Goal: Use online tool/utility: Utilize a website feature to perform a specific function

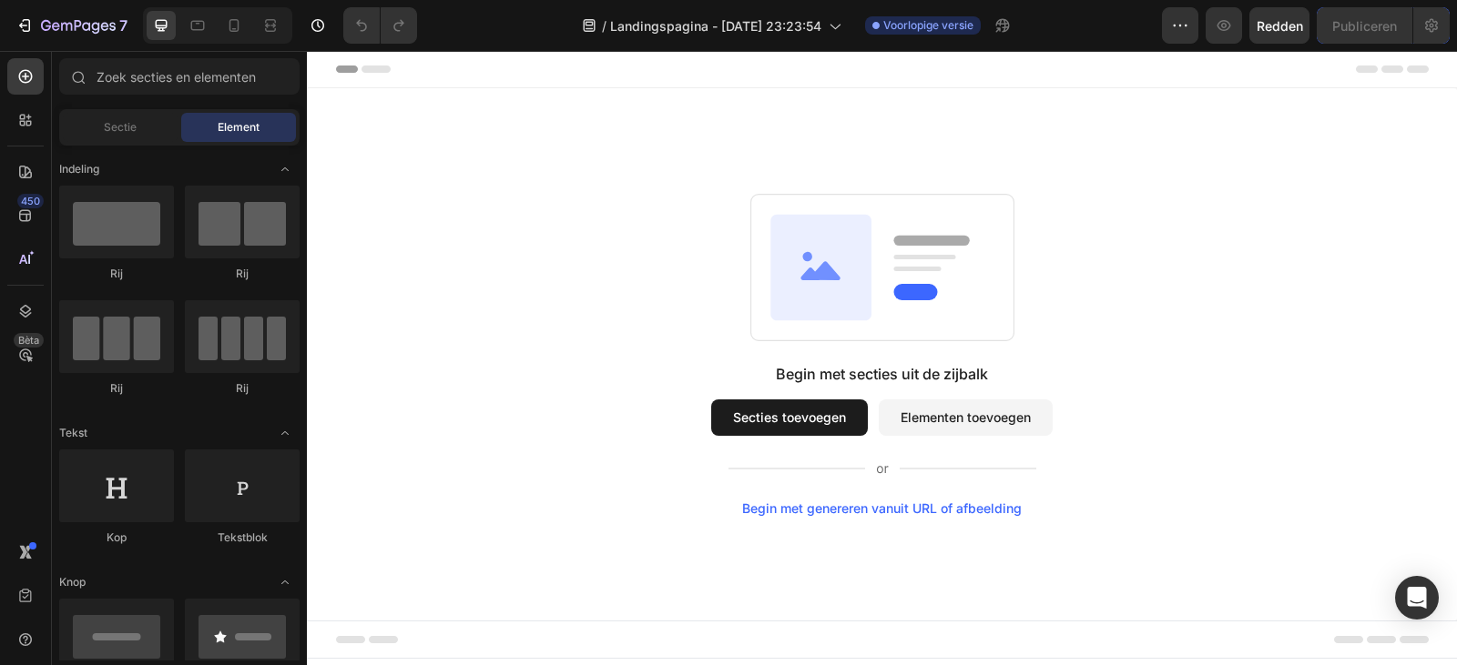
click at [982, 508] on font "Begin met genereren vanuit URL of afbeelding" at bounding box center [881, 508] width 279 height 15
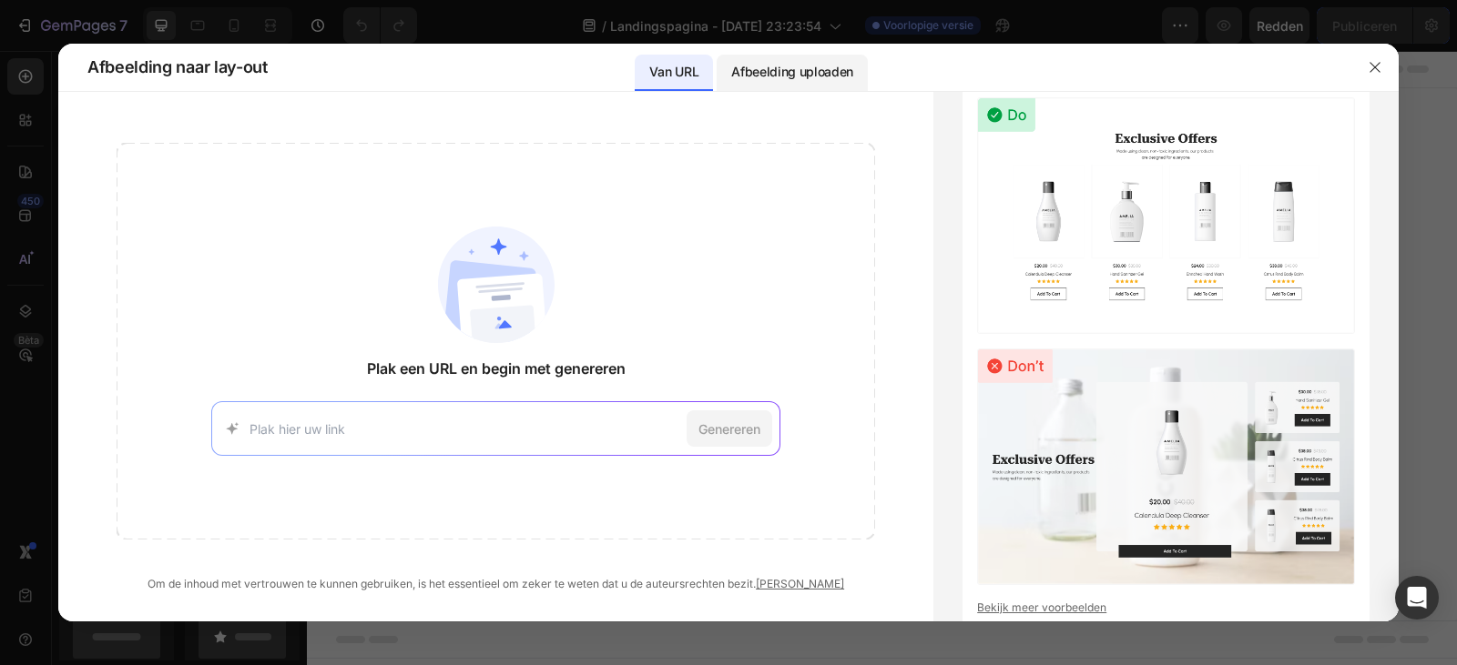
click at [798, 74] on font "Afbeelding uploaden" at bounding box center [792, 71] width 122 height 15
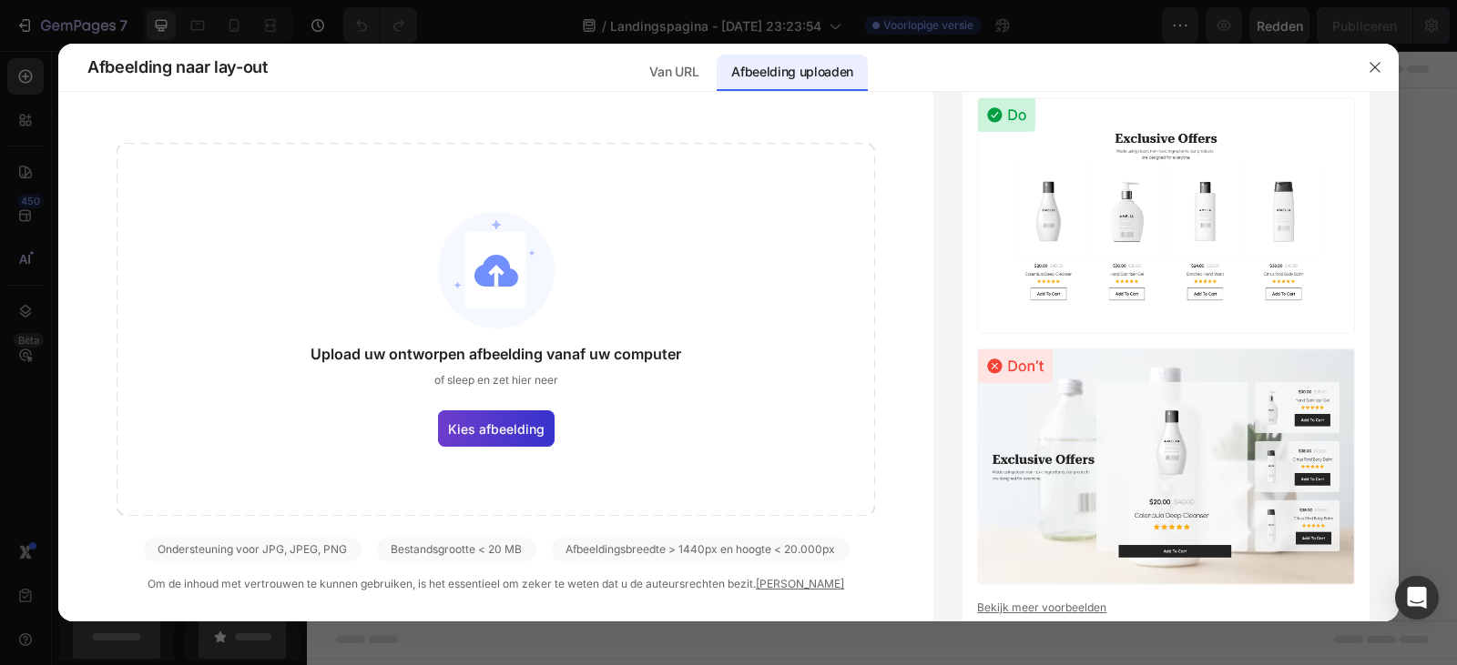
click at [495, 441] on label "Kies afbeelding" at bounding box center [496, 429] width 117 height 36
click at [0, 0] on input "Kies afbeelding" at bounding box center [0, 0] width 0 height 0
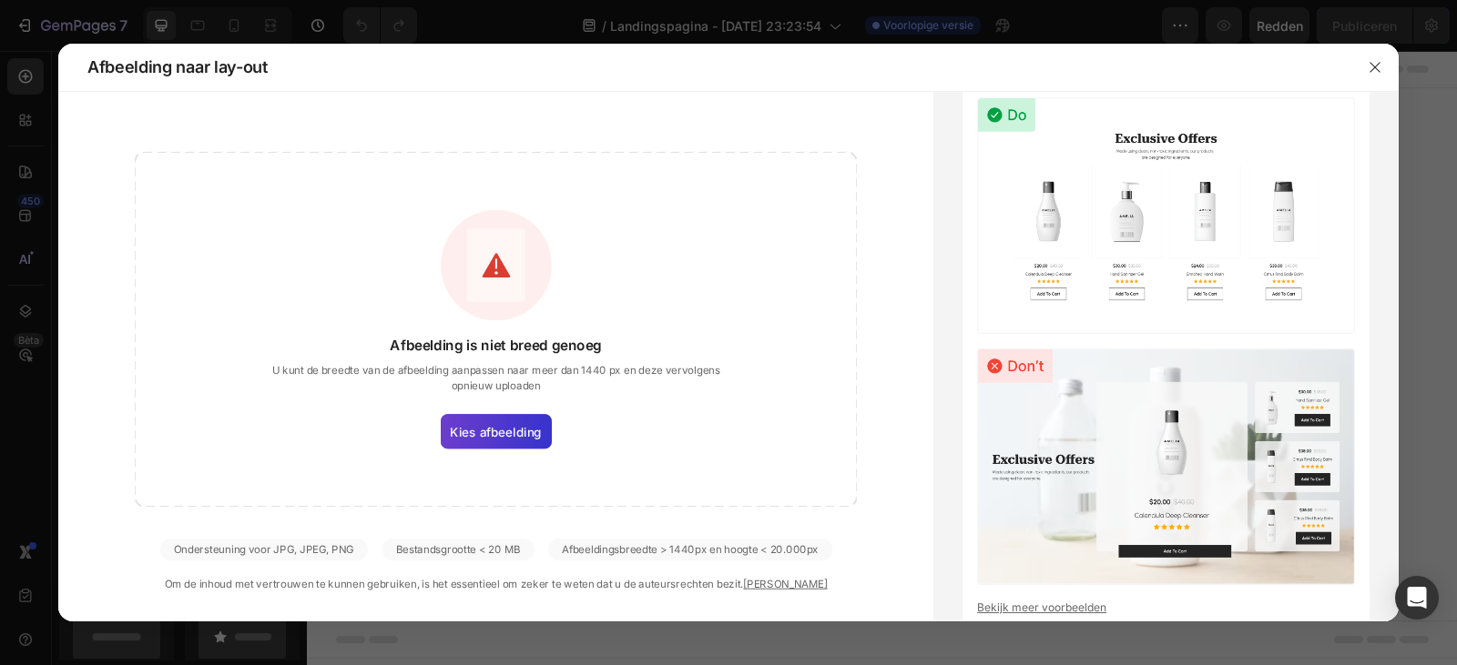
click at [533, 441] on span "Kies afbeelding" at bounding box center [496, 431] width 92 height 18
click at [0, 0] on input "Kies afbeelding" at bounding box center [0, 0] width 0 height 0
click at [506, 424] on font "Kies afbeelding" at bounding box center [496, 431] width 92 height 15
click at [0, 0] on input "Kies afbeelding" at bounding box center [0, 0] width 0 height 0
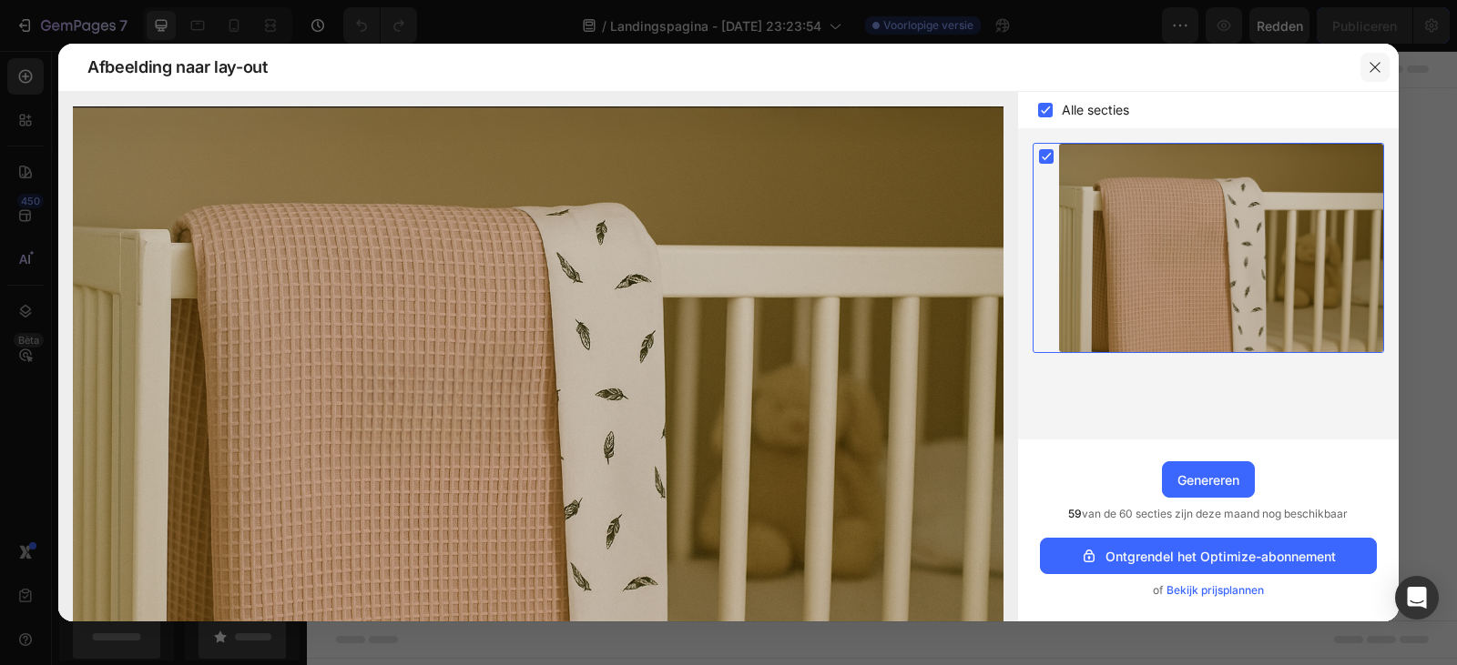
click at [1368, 66] on icon "button" at bounding box center [1374, 67] width 15 height 15
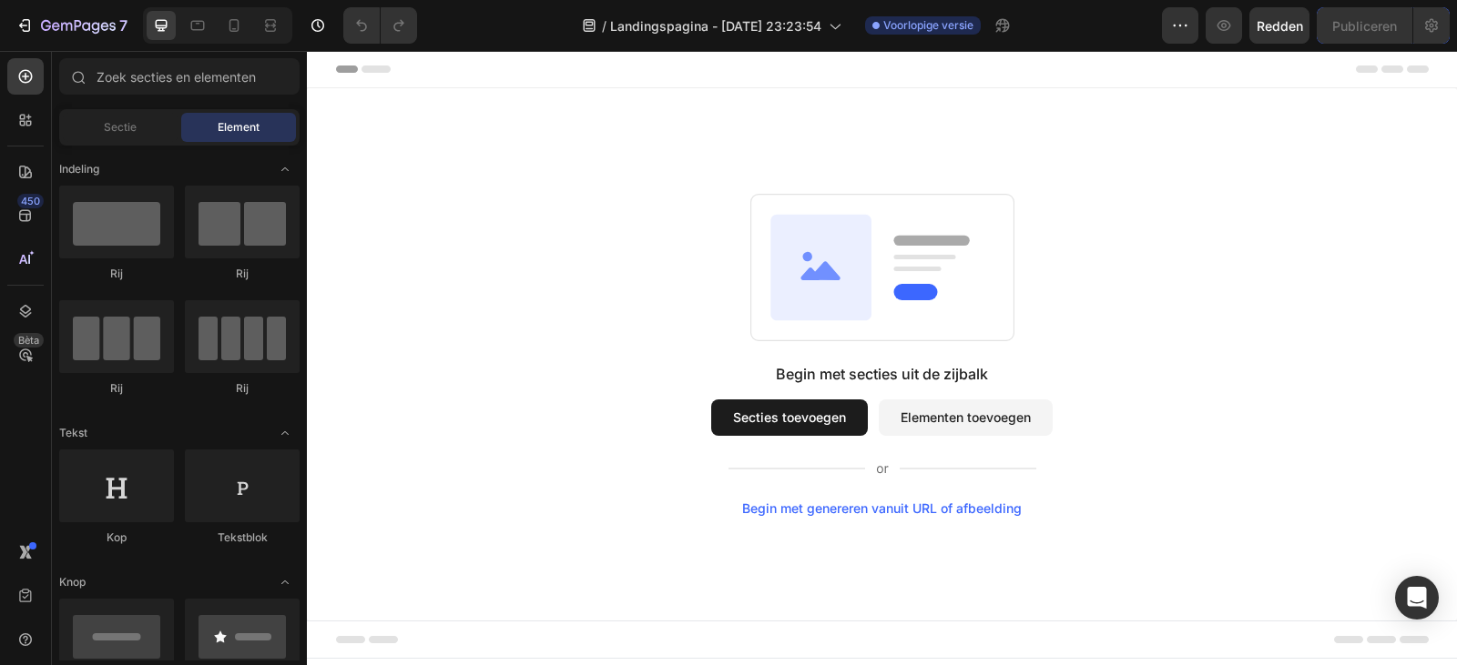
click at [866, 503] on font "Begin met genereren vanuit URL of afbeelding" at bounding box center [881, 508] width 279 height 15
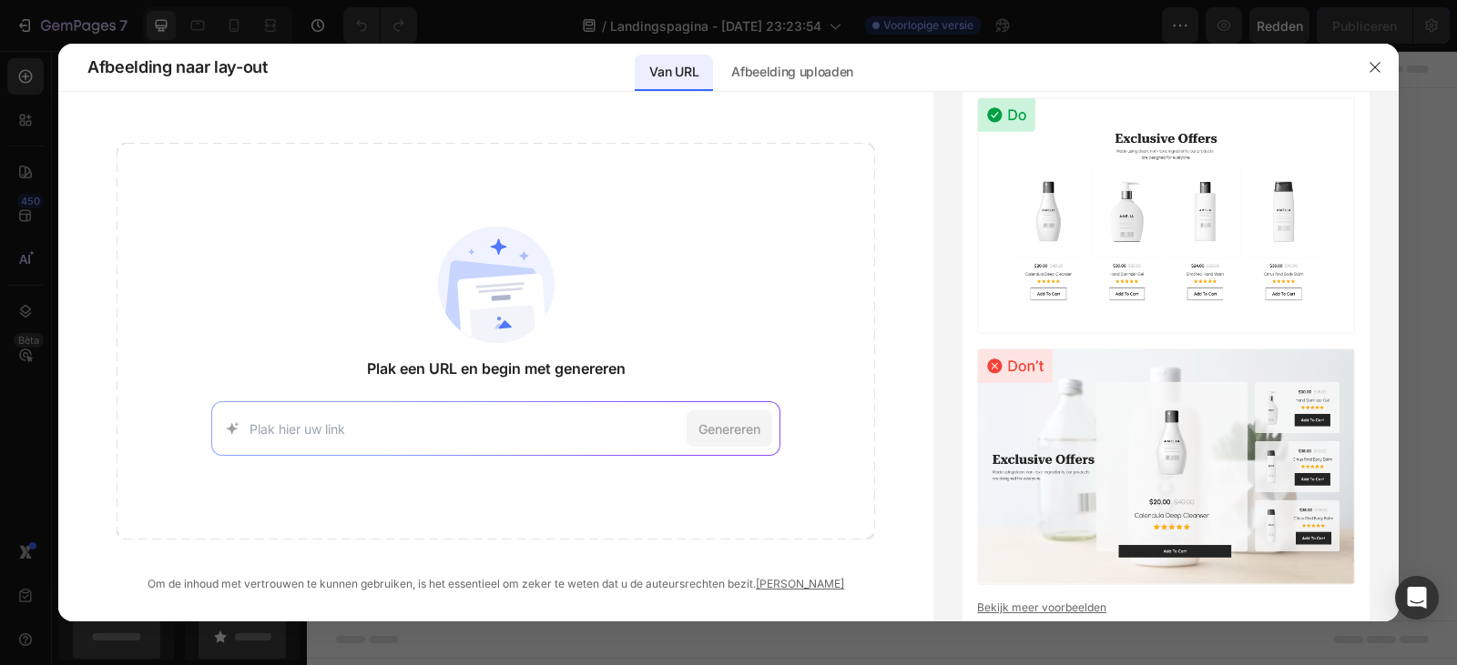
click at [597, 422] on input at bounding box center [464, 429] width 430 height 19
paste input "https://www.kidsdeco.nl/?_gl=1*13c2ggg*_up*MQ..*_gs*MQ..*_ga*MTk4NjIzMDExNy4xNz…"
type input "https://www.kidsdeco.nl/?_gl=1*13c2ggg*_up*MQ..*_gs*MQ..*_ga*MTk4NjIzMDExNy4xNz…"
click at [721, 426] on font "Genereren" at bounding box center [729, 429] width 62 height 15
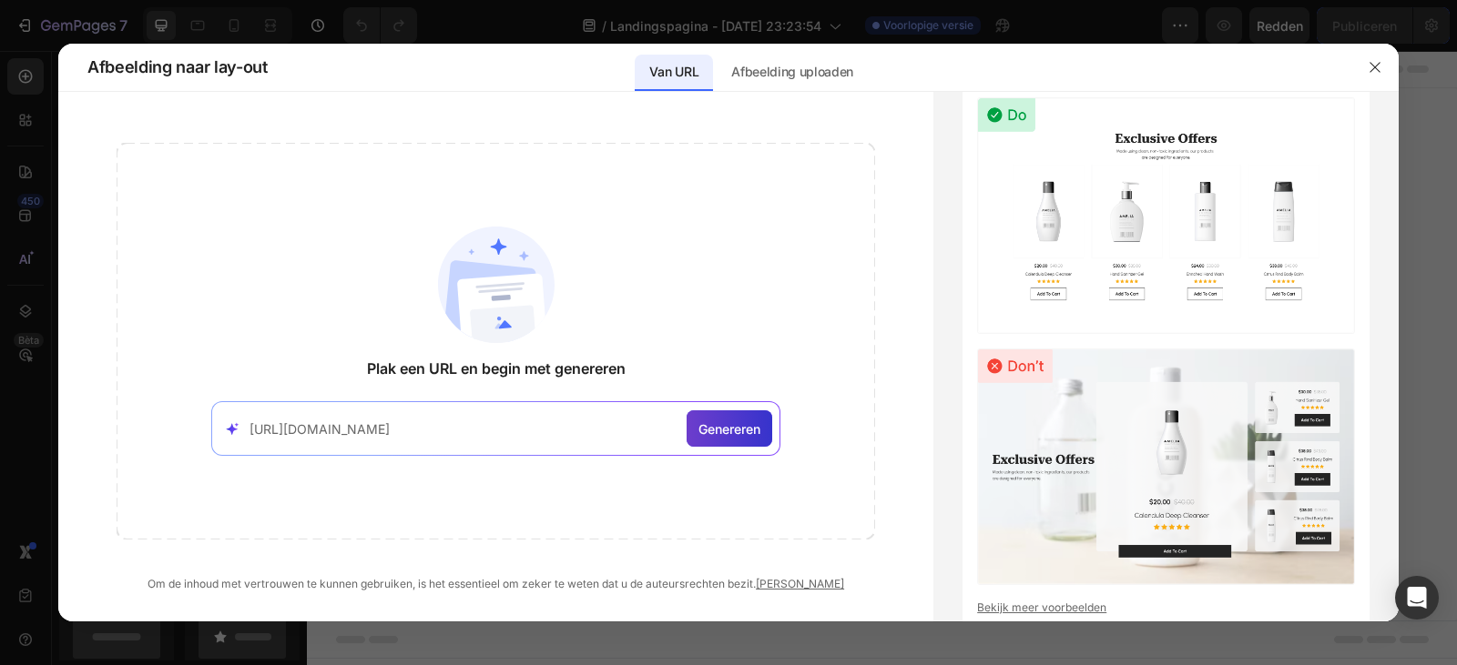
scroll to position [0, 0]
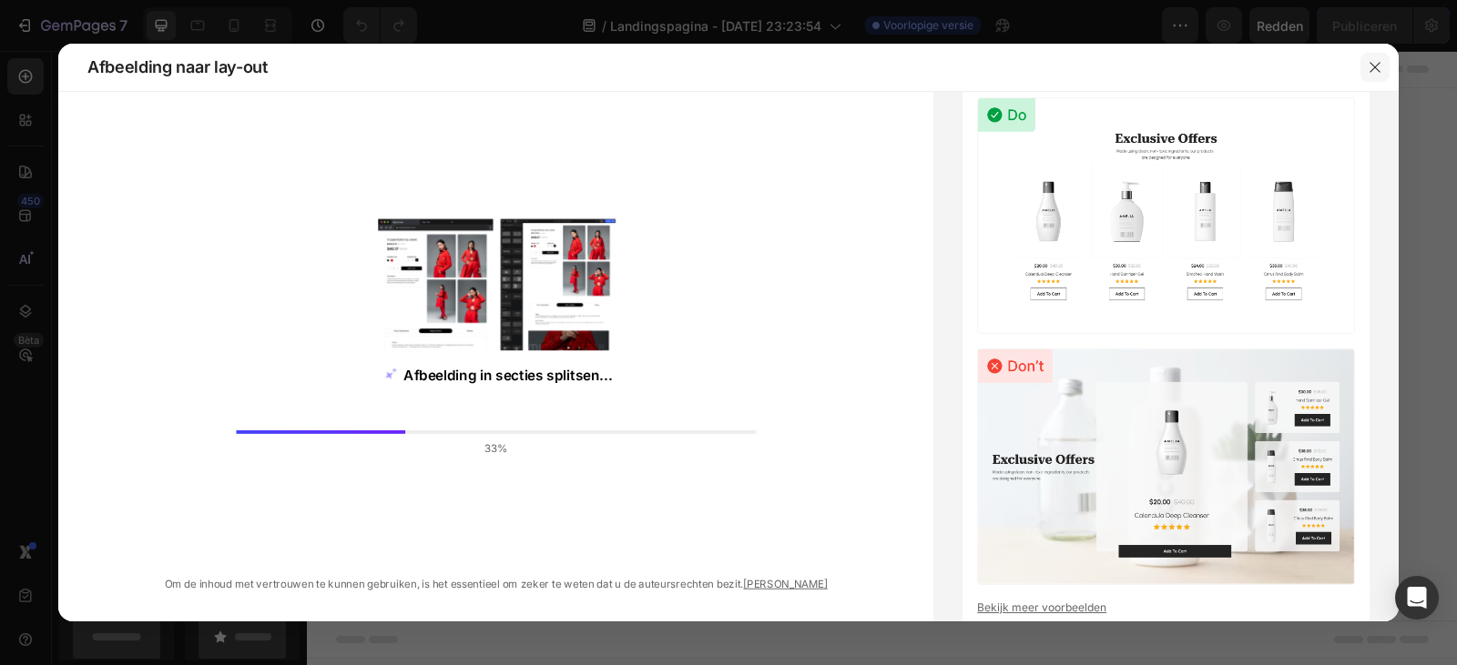
click at [1362, 65] on button "button" at bounding box center [1374, 67] width 29 height 29
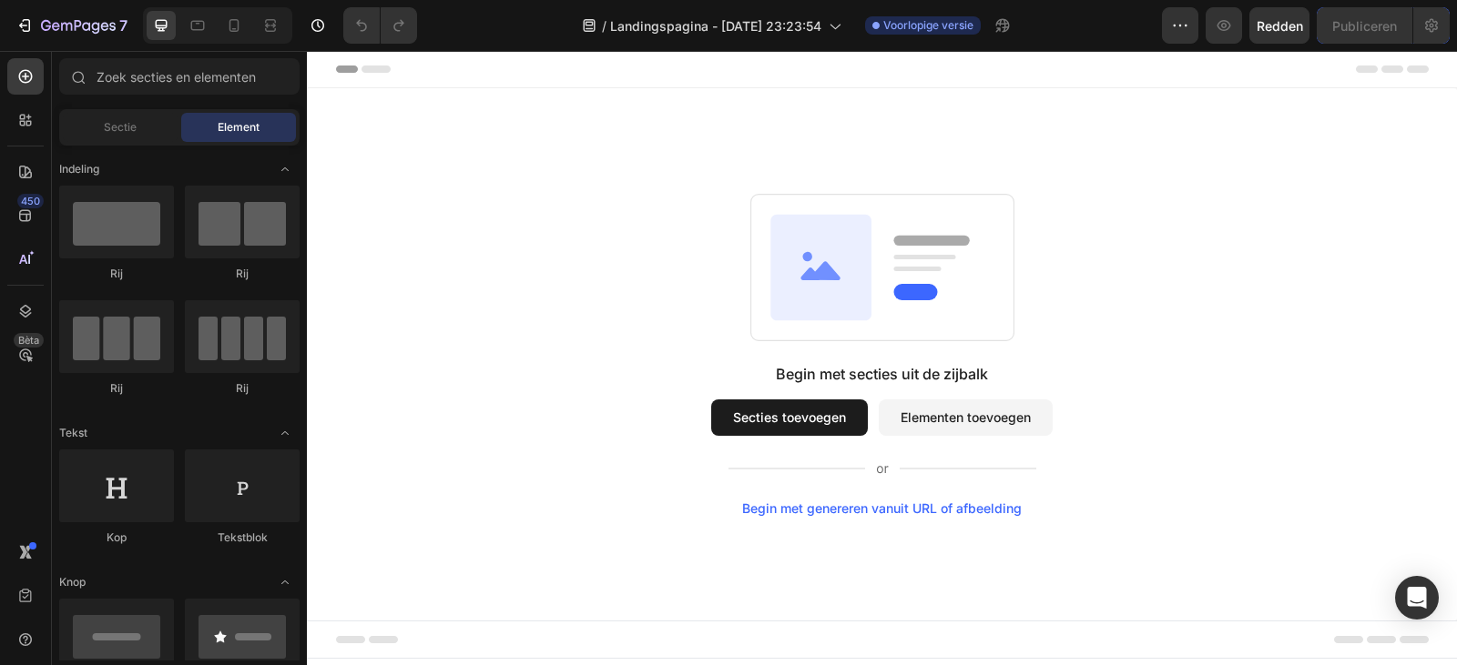
click at [929, 510] on font "Begin met genereren vanuit URL of afbeelding" at bounding box center [881, 508] width 279 height 15
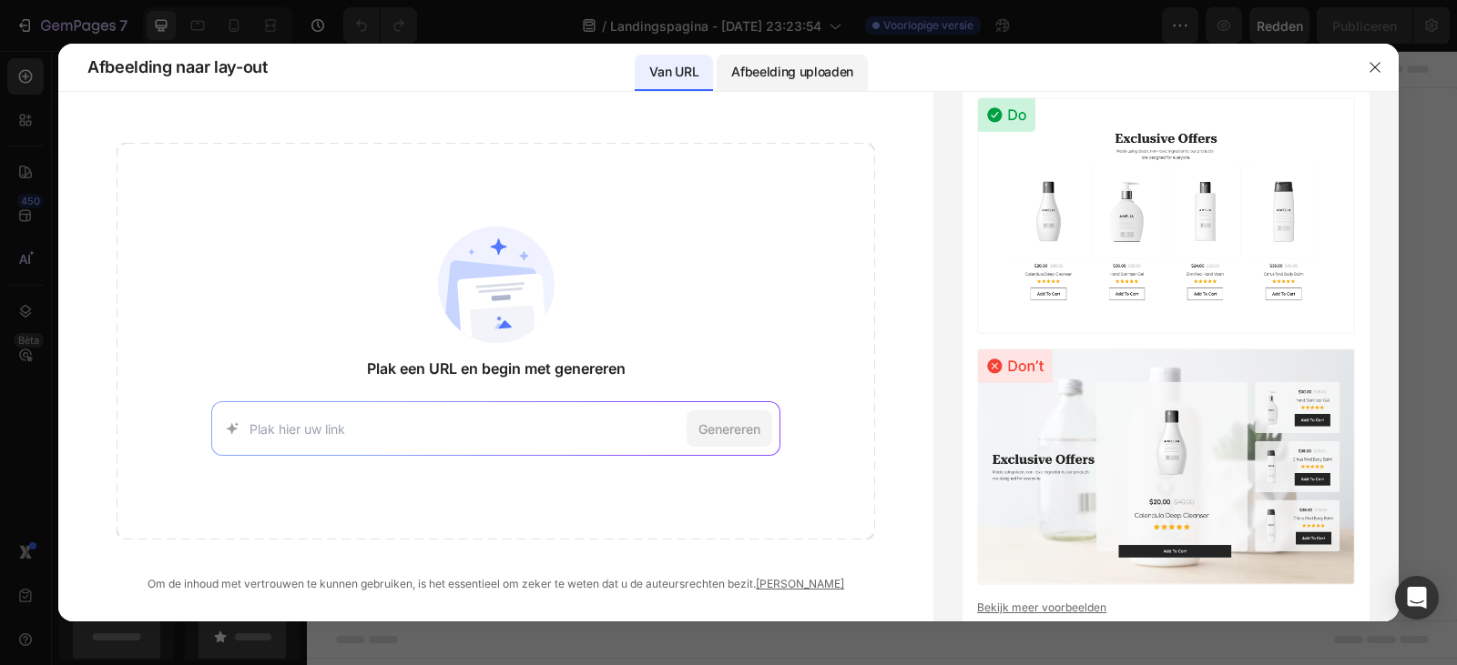
click at [765, 81] on p "Afbeelding uploaden" at bounding box center [792, 72] width 122 height 22
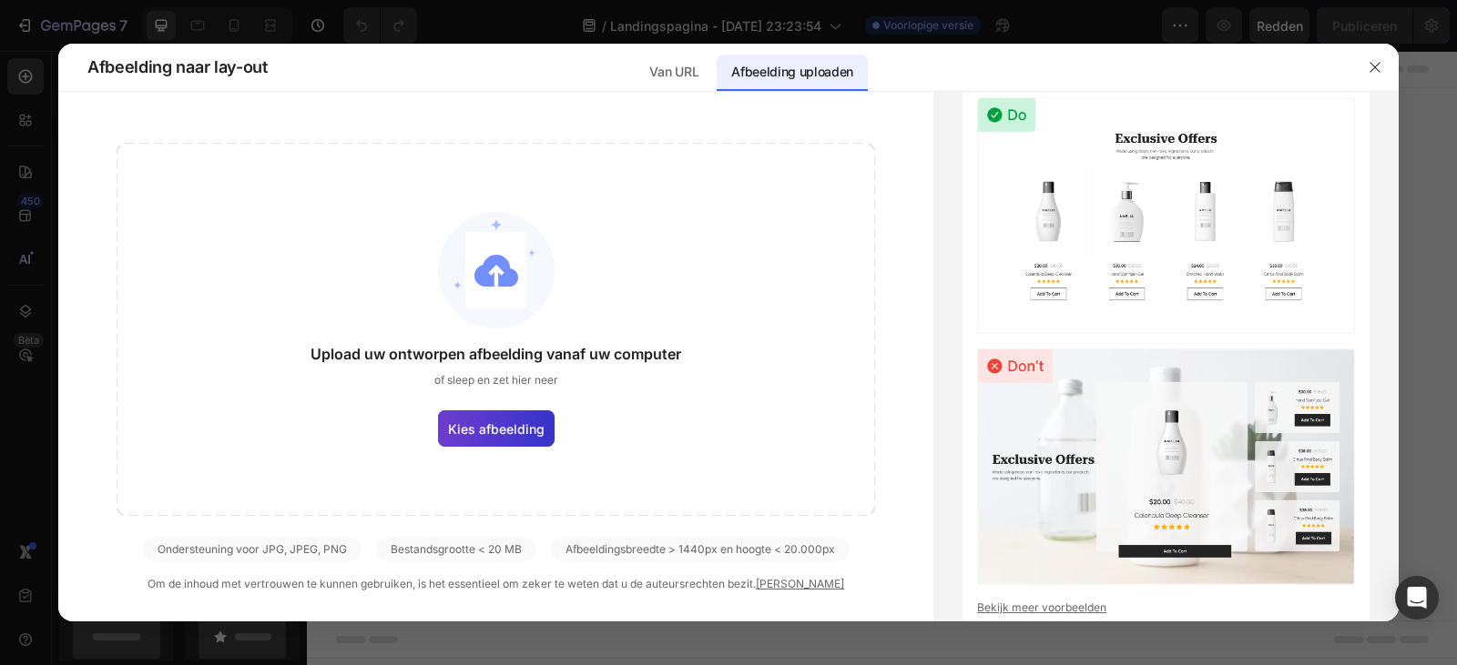
click at [530, 427] on font "Kies afbeelding" at bounding box center [496, 429] width 96 height 15
click at [0, 0] on input "Kies afbeelding" at bounding box center [0, 0] width 0 height 0
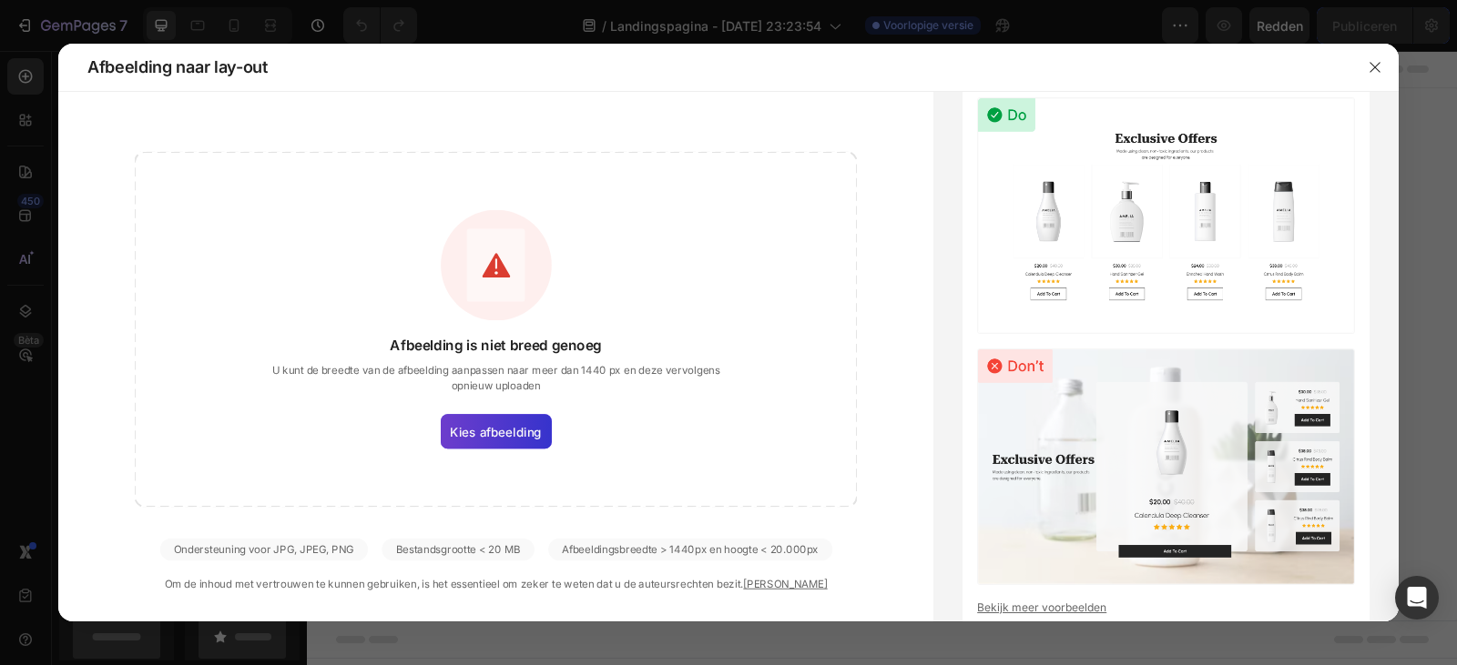
click at [482, 426] on font "Kies afbeelding" at bounding box center [496, 431] width 92 height 15
click at [0, 0] on input "Kies afbeelding" at bounding box center [0, 0] width 0 height 0
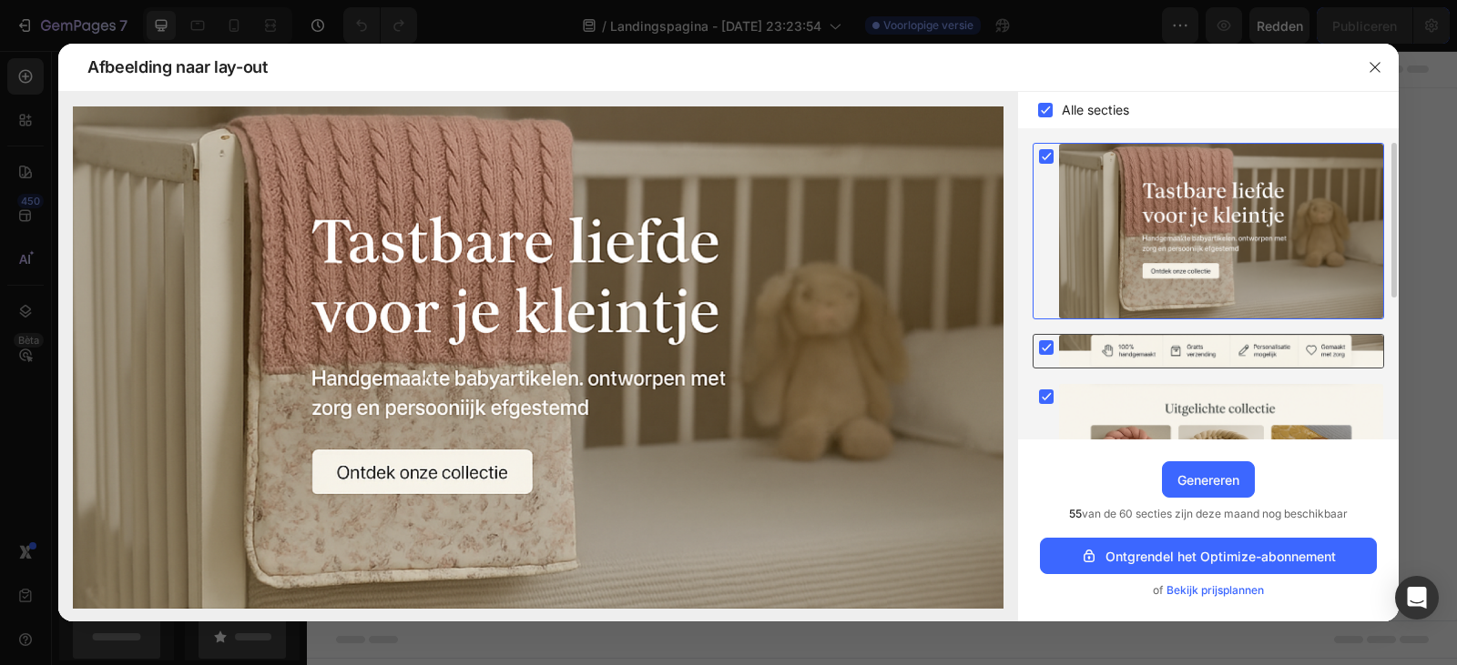
click at [1212, 343] on div at bounding box center [1221, 351] width 324 height 33
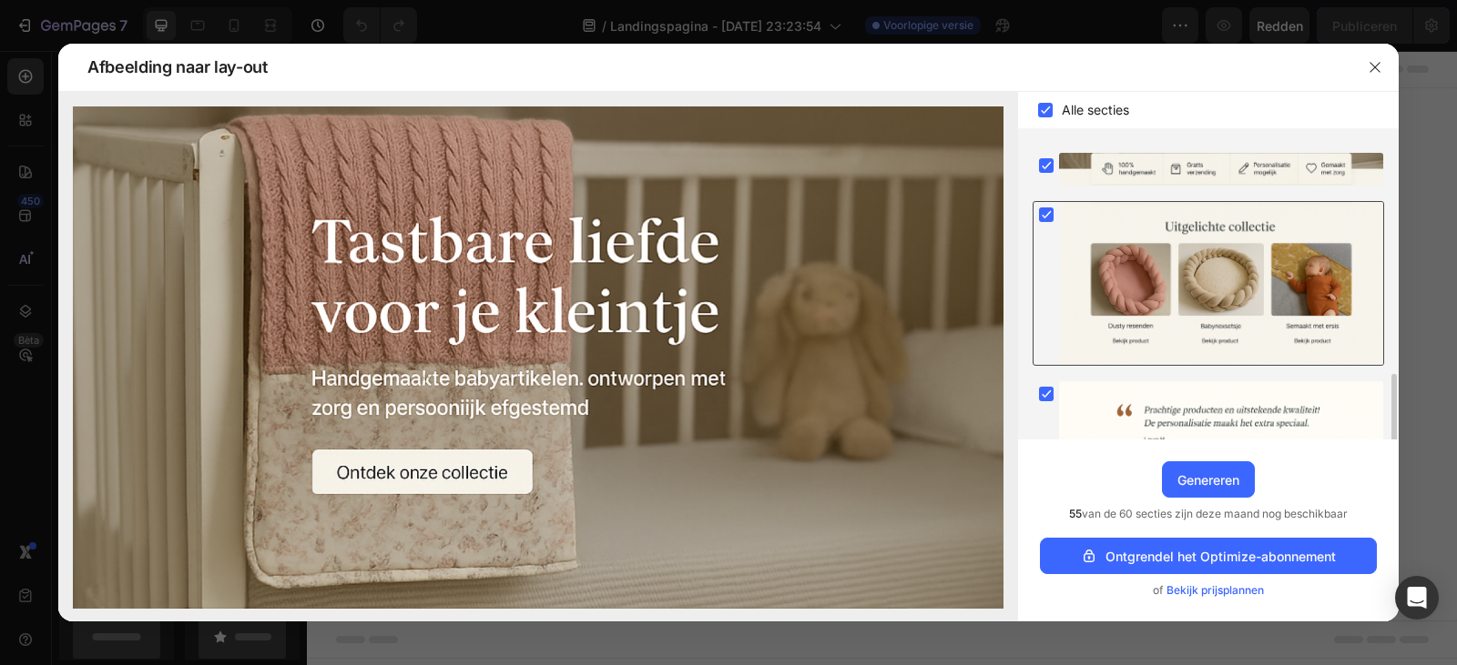
scroll to position [271, 0]
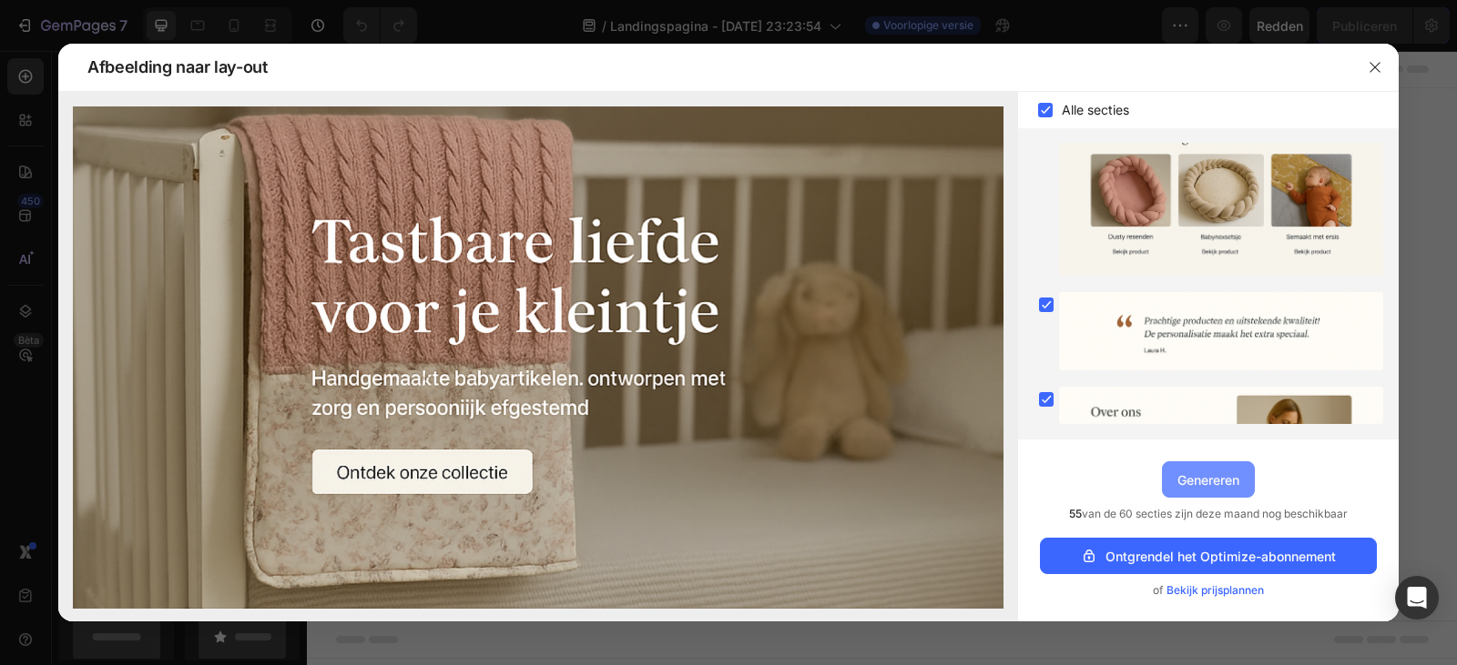
click at [1207, 481] on font "Genereren" at bounding box center [1208, 479] width 62 height 15
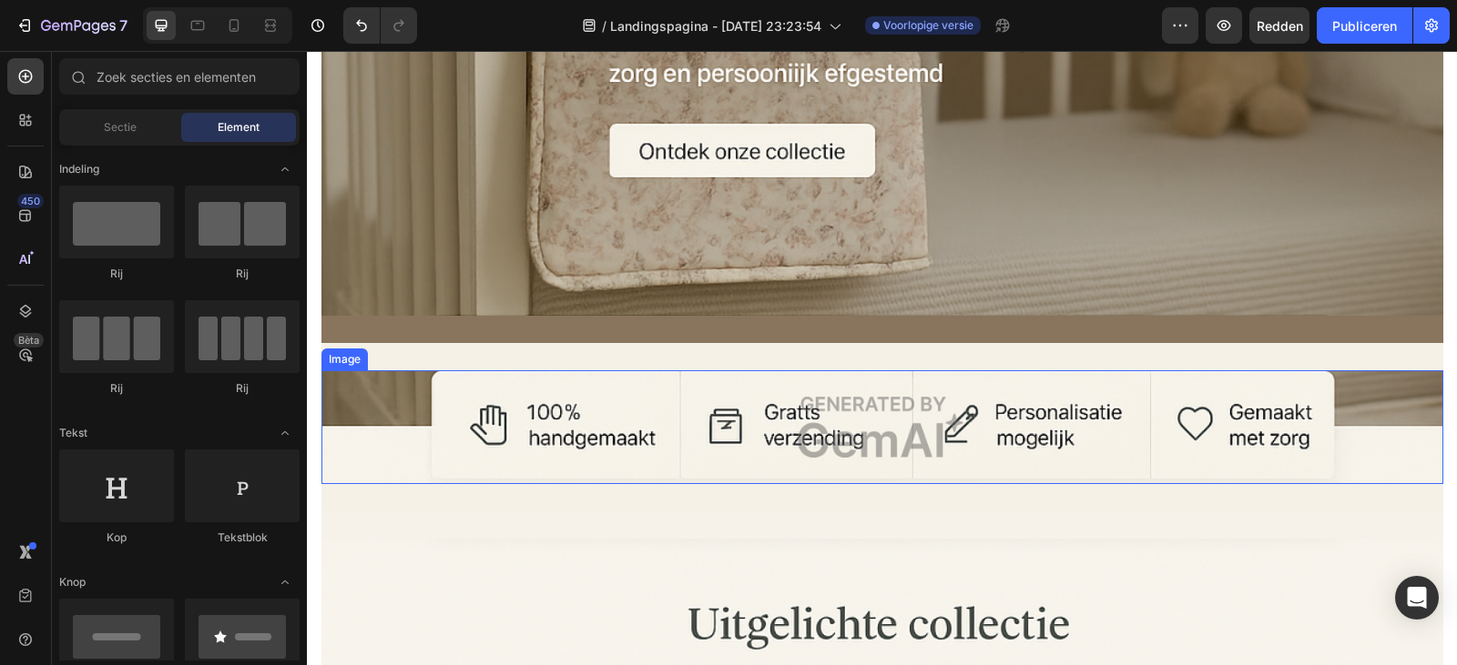
scroll to position [364, 0]
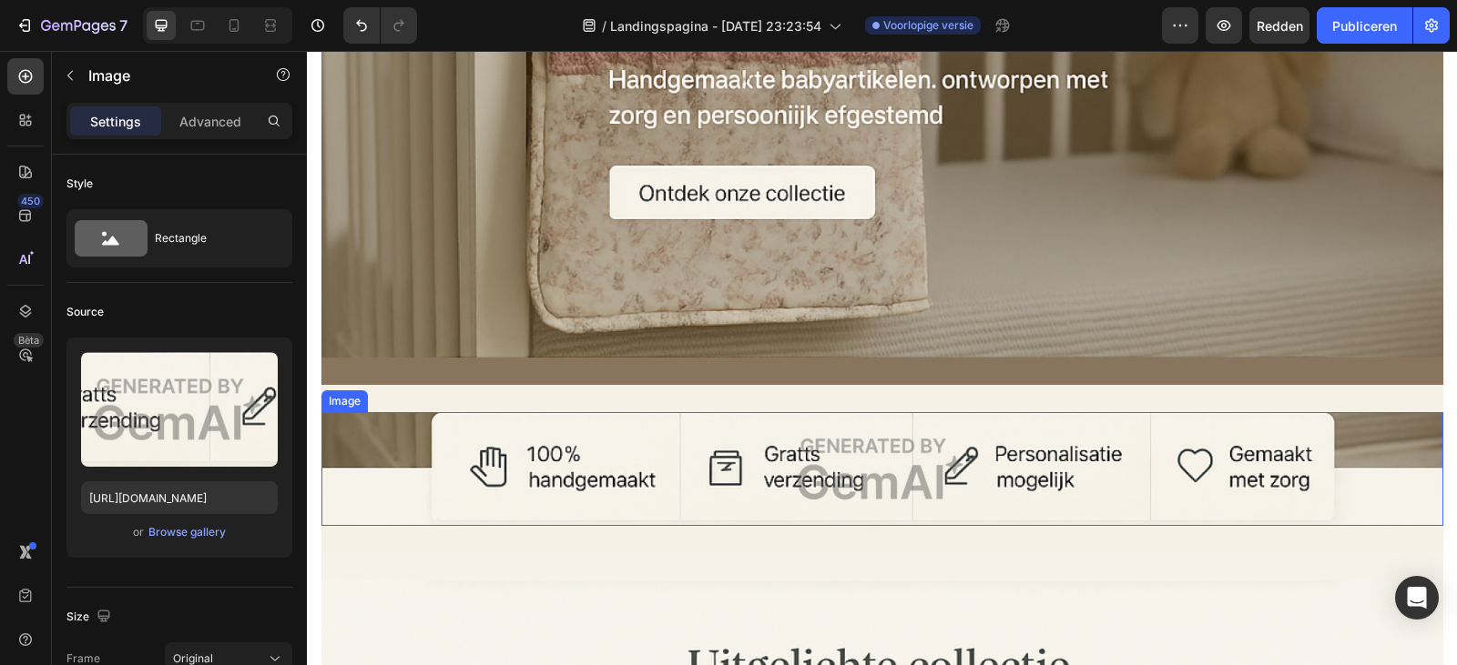
click at [893, 478] on img at bounding box center [882, 469] width 1122 height 114
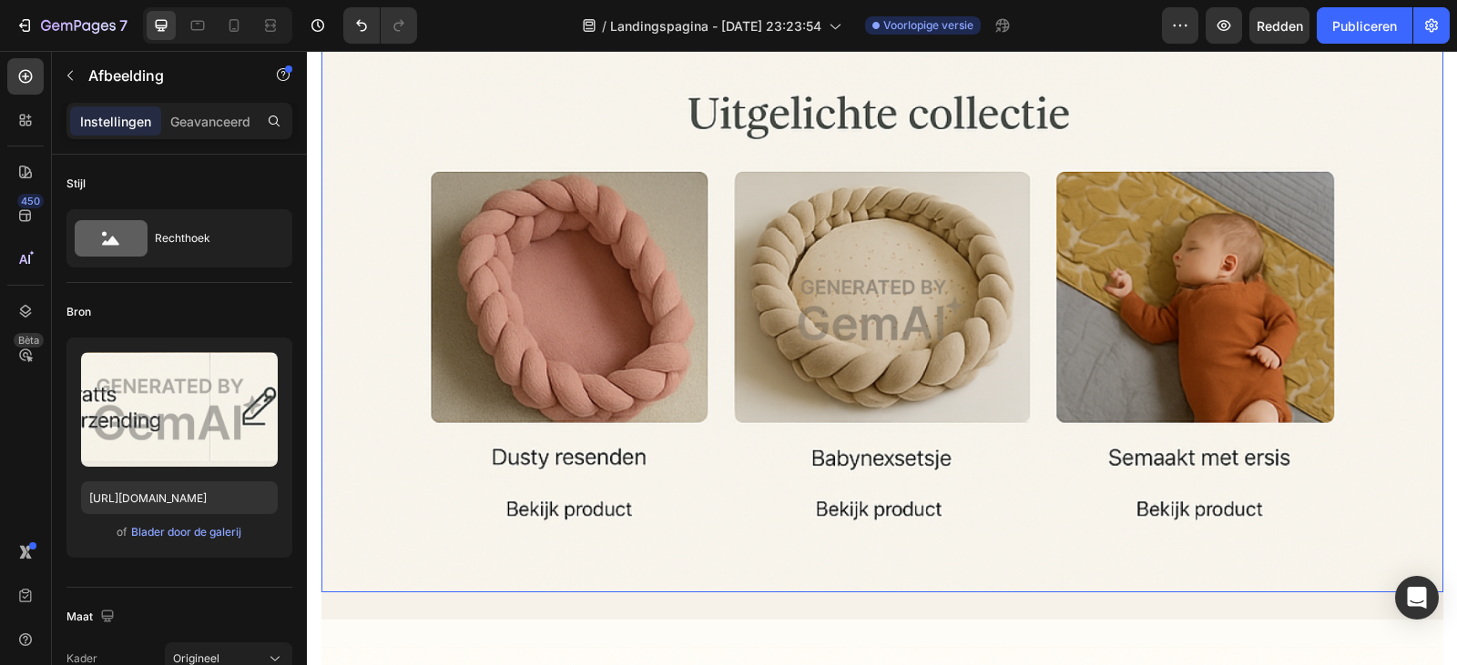
scroll to position [910, 0]
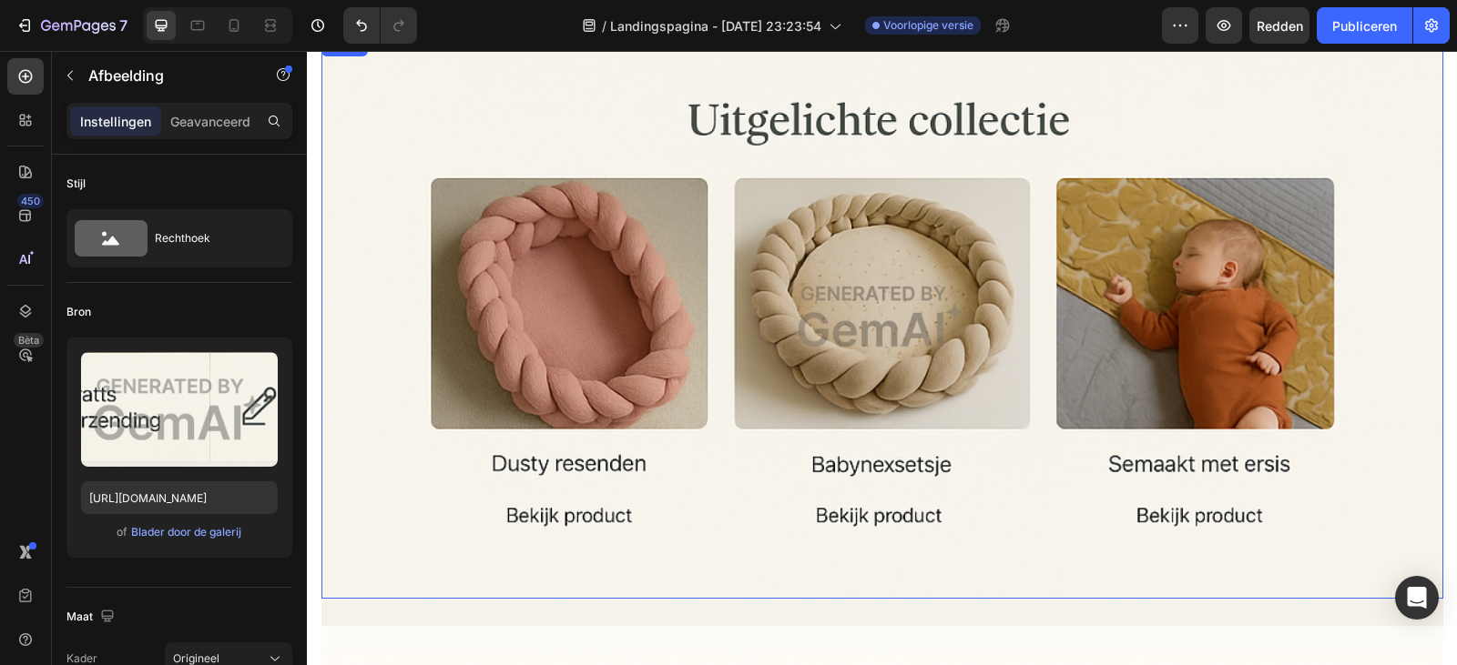
click at [493, 345] on img at bounding box center [882, 317] width 1122 height 564
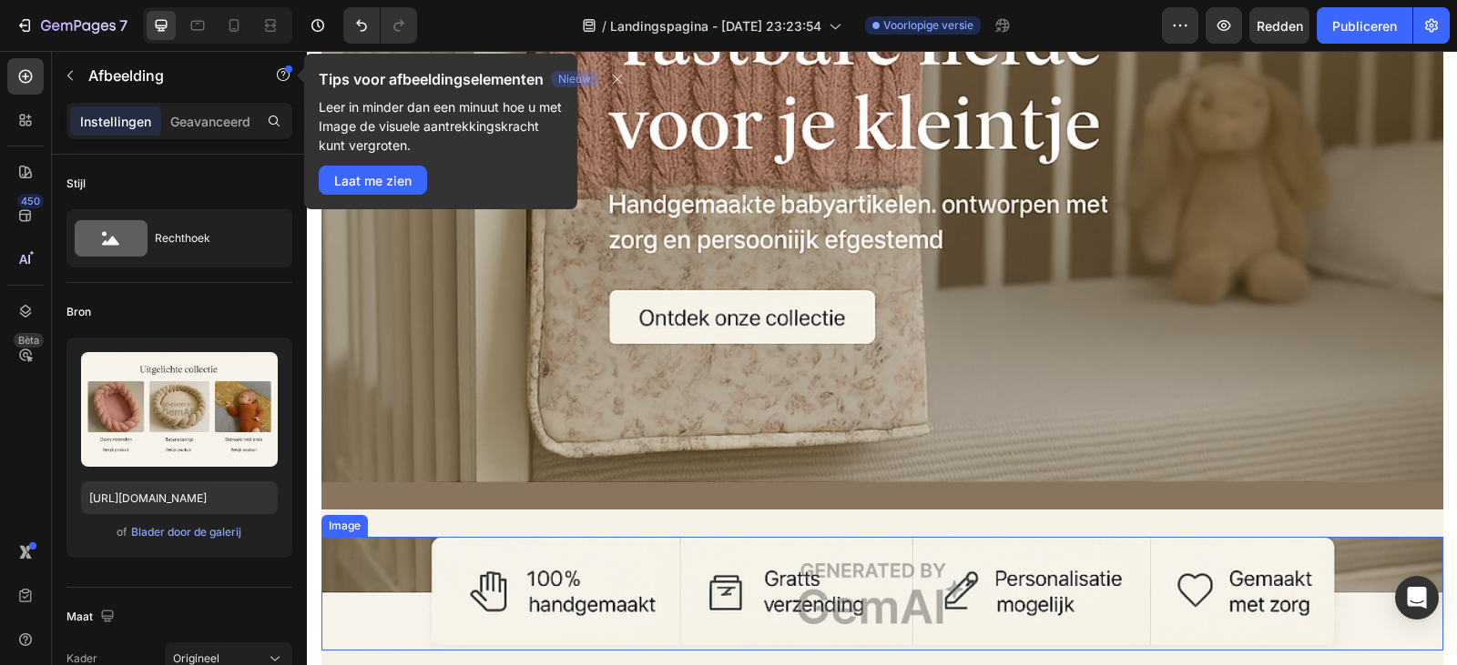
scroll to position [0, 0]
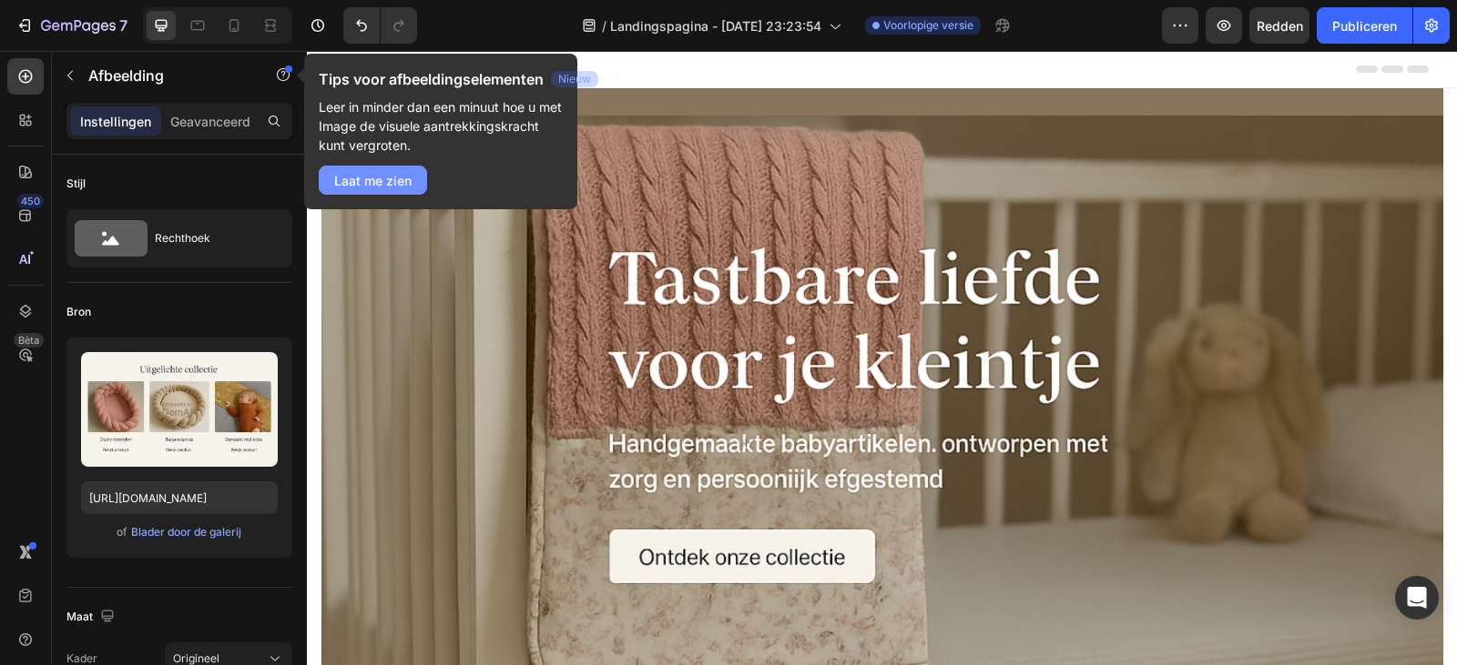
click at [379, 178] on font "Laat me zien" at bounding box center [372, 180] width 77 height 15
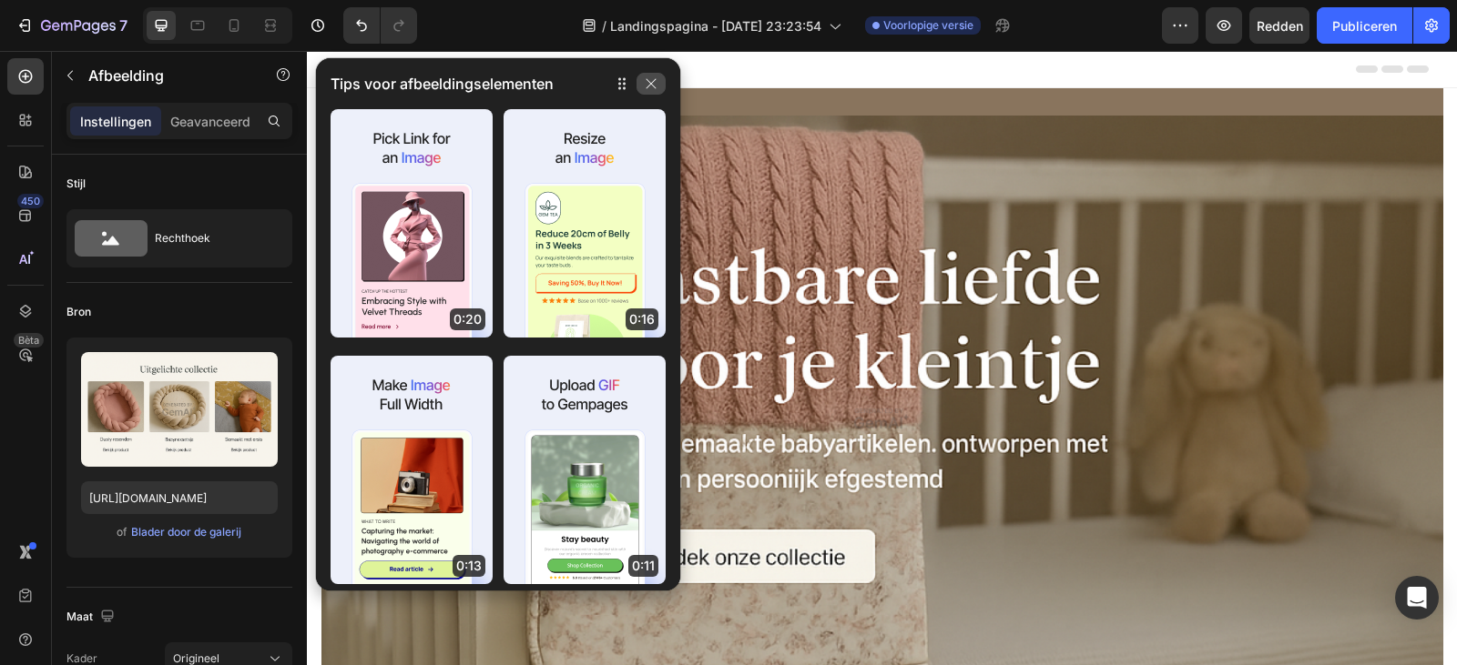
click at [655, 84] on icon "button" at bounding box center [651, 83] width 15 height 15
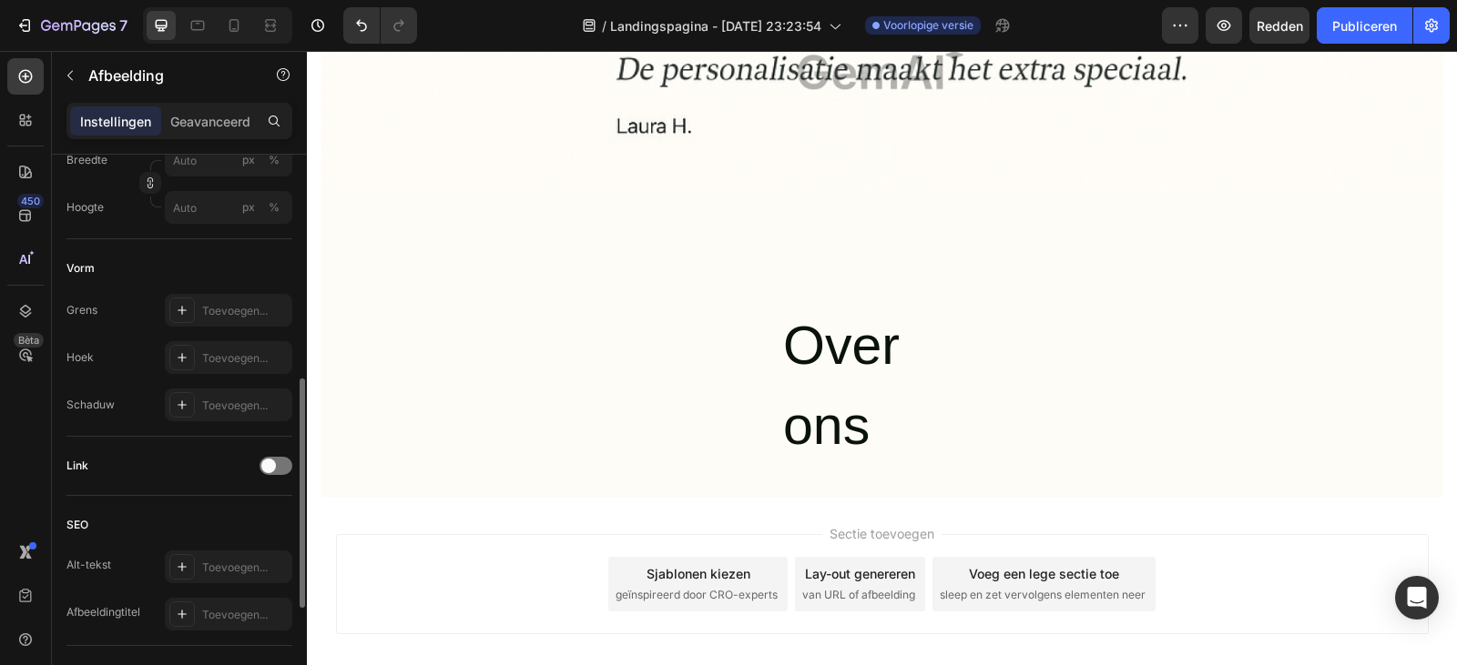
scroll to position [812, 0]
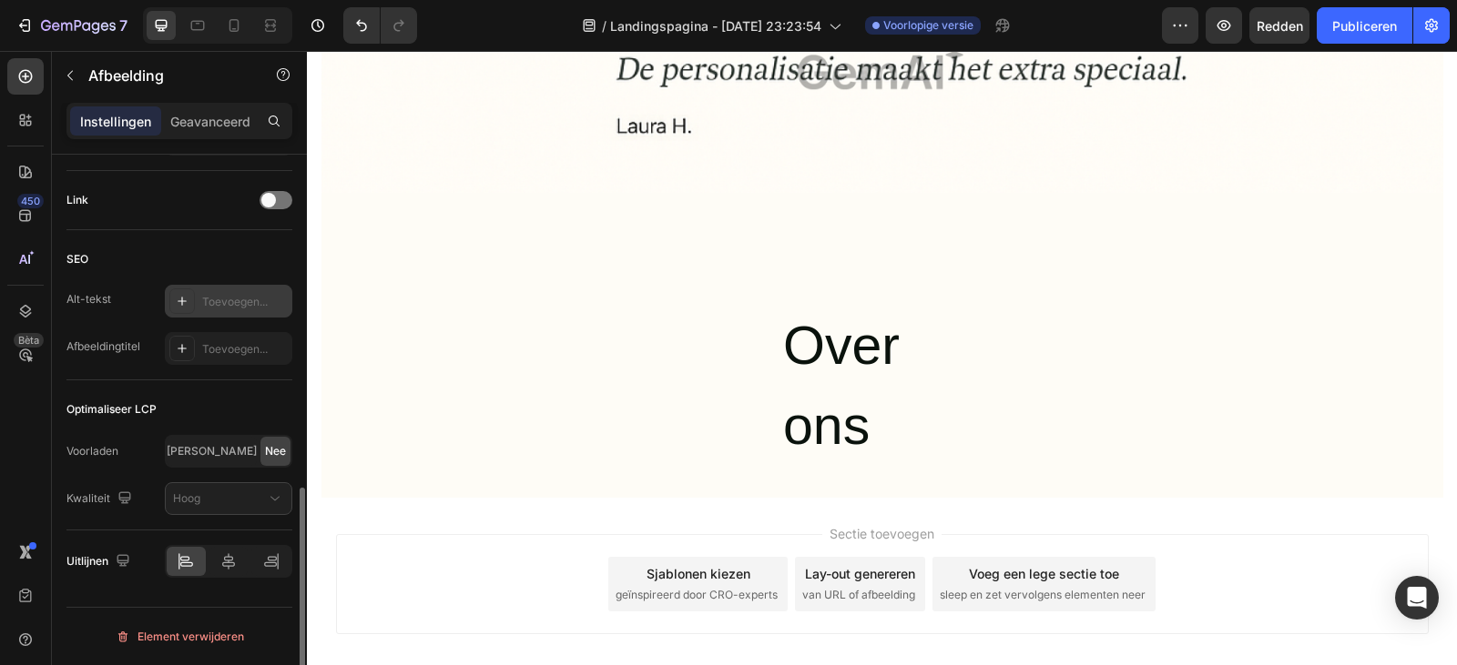
click at [173, 297] on div at bounding box center [181, 301] width 25 height 25
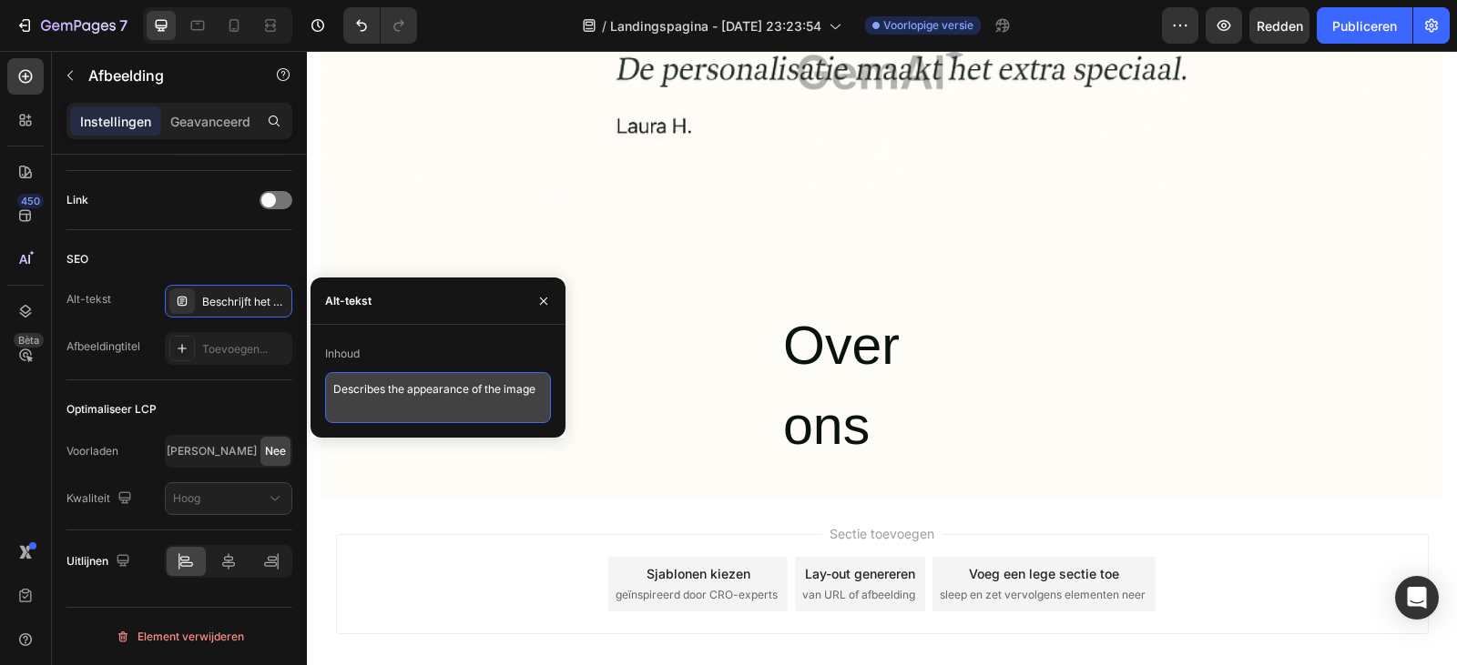
click at [383, 391] on textarea "Describes the appearance of the image" at bounding box center [438, 397] width 226 height 51
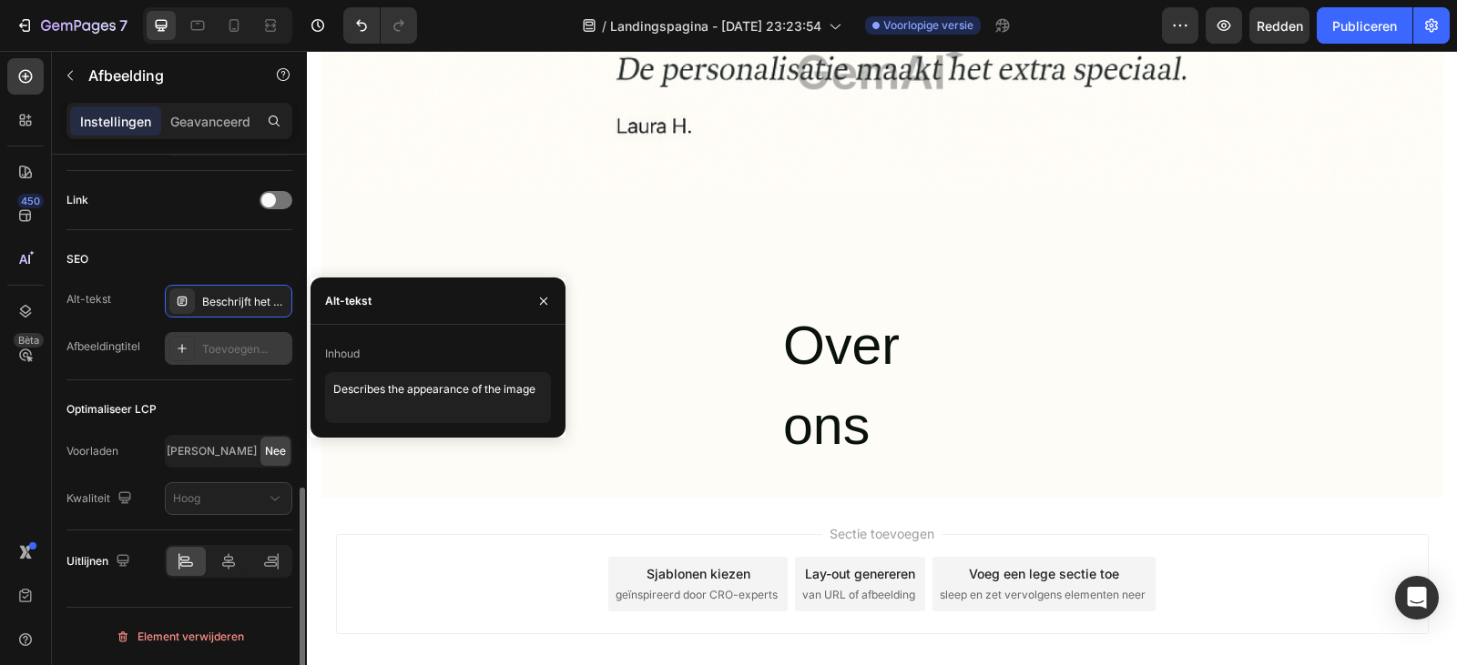
click at [179, 351] on icon at bounding box center [182, 348] width 15 height 15
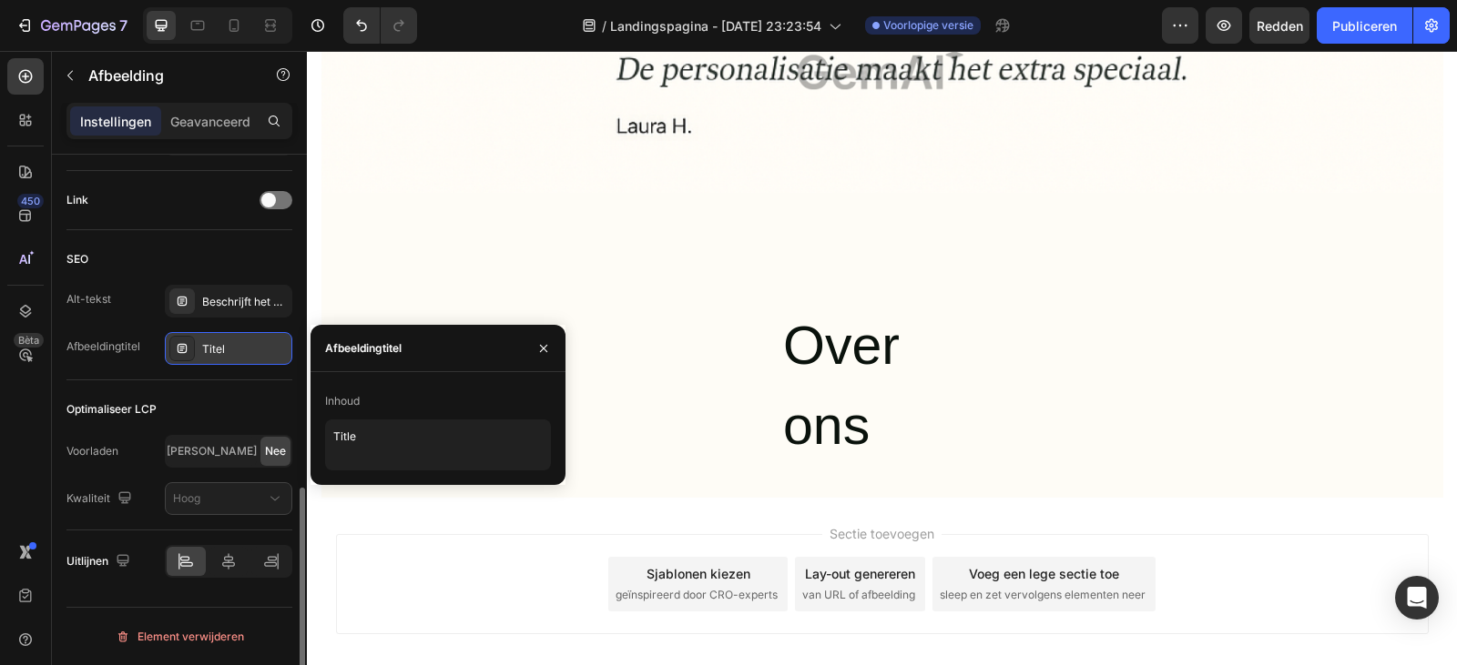
click at [188, 277] on div "SEO Alt-tekst Beschrijft het uiterlijk van de afbeelding Afbeeldingtitel Titel" at bounding box center [179, 305] width 226 height 150
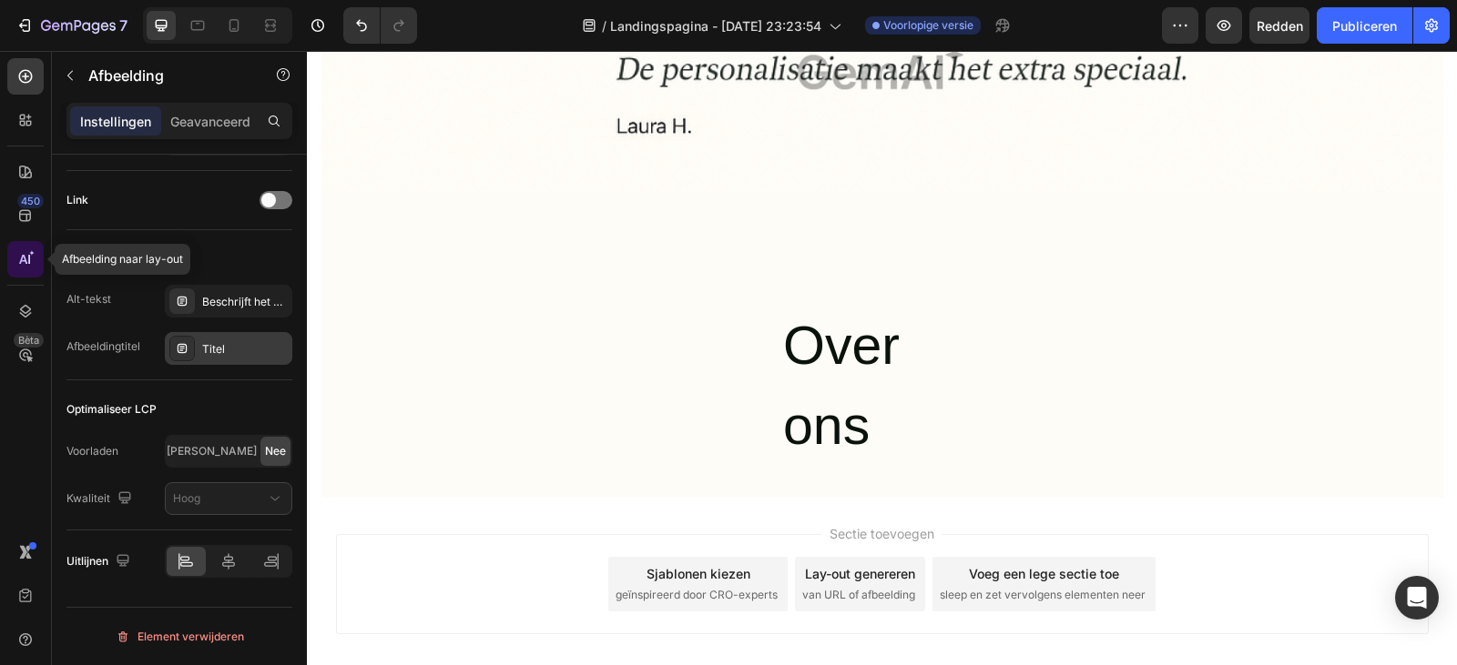
click at [27, 267] on icon at bounding box center [25, 259] width 18 height 18
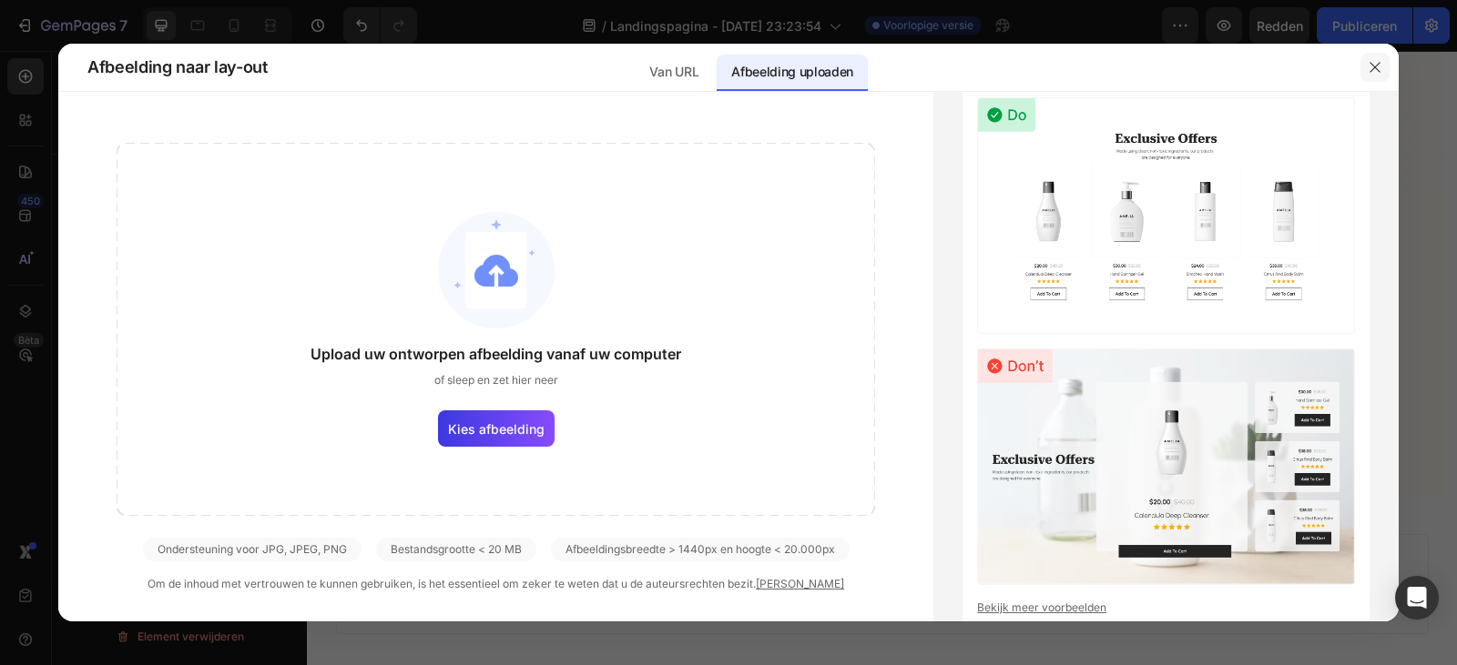
click at [1368, 66] on icon "button" at bounding box center [1374, 67] width 15 height 15
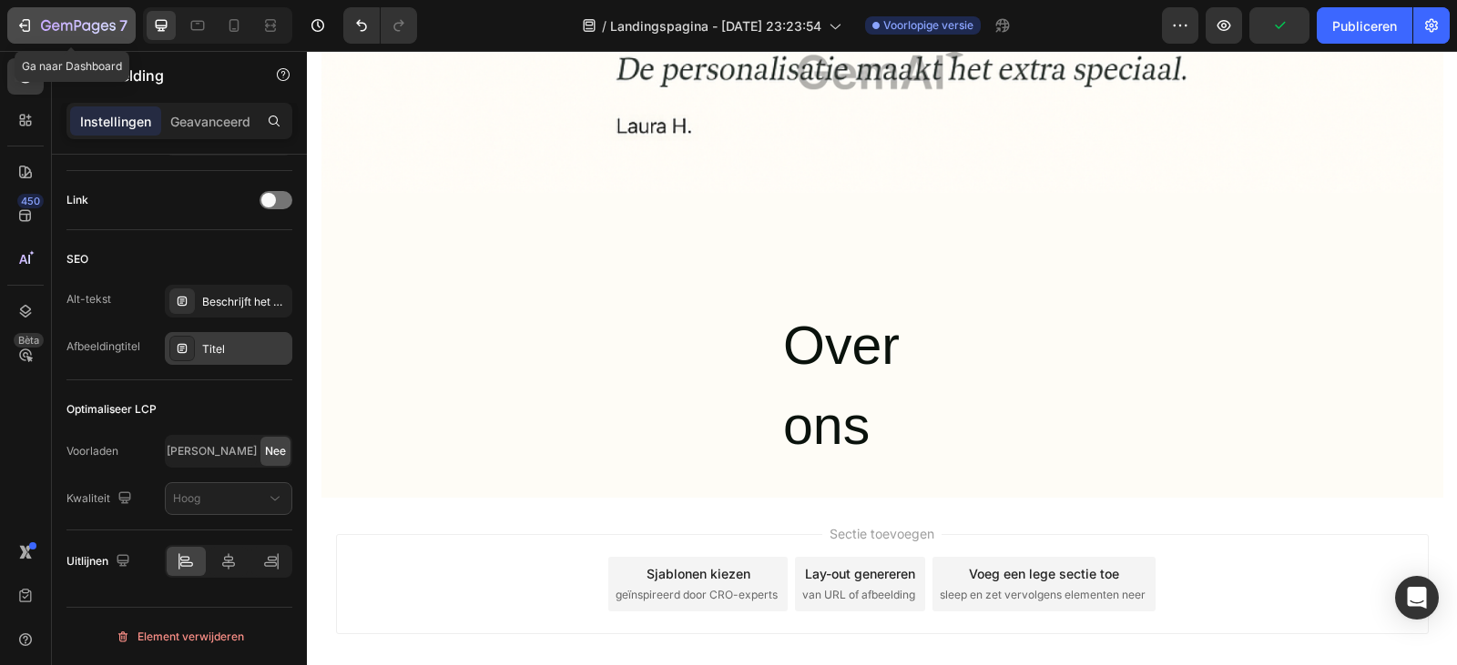
click at [15, 27] on button "7" at bounding box center [71, 25] width 128 height 36
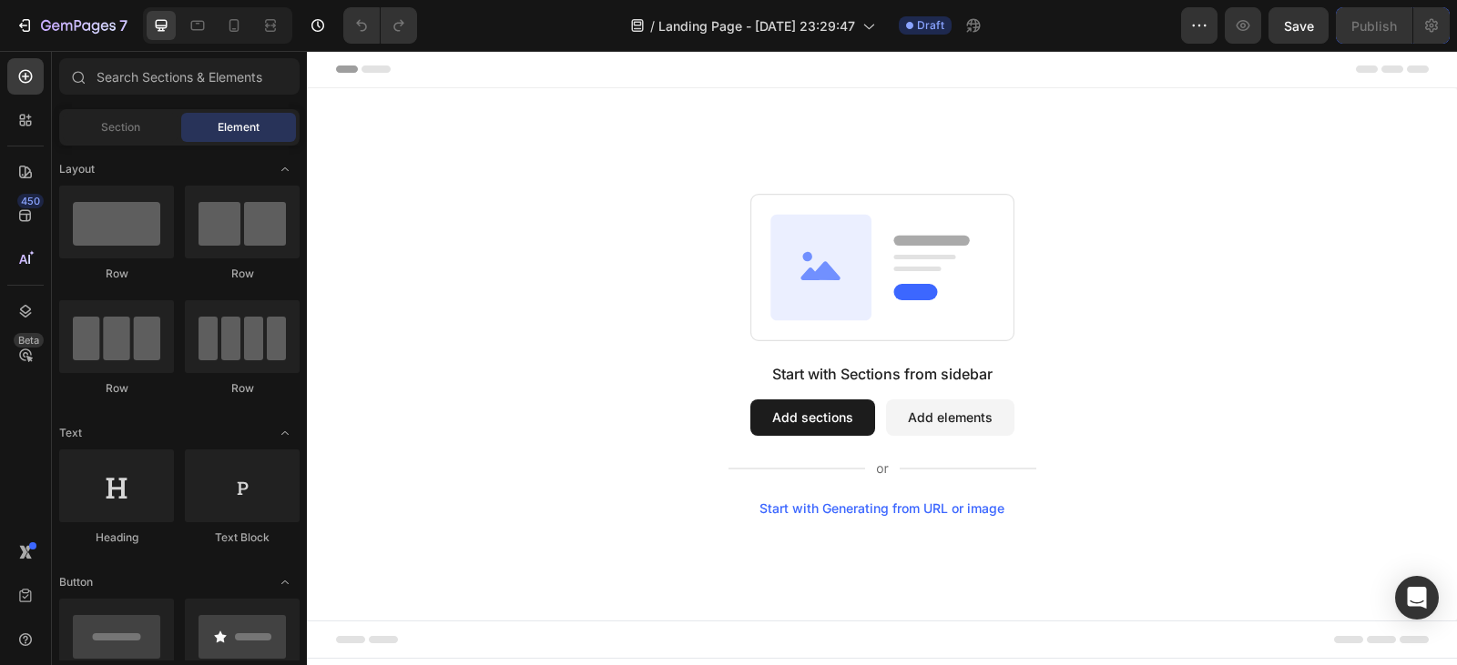
click at [857, 508] on div "Start with Generating from URL or image" at bounding box center [881, 509] width 245 height 15
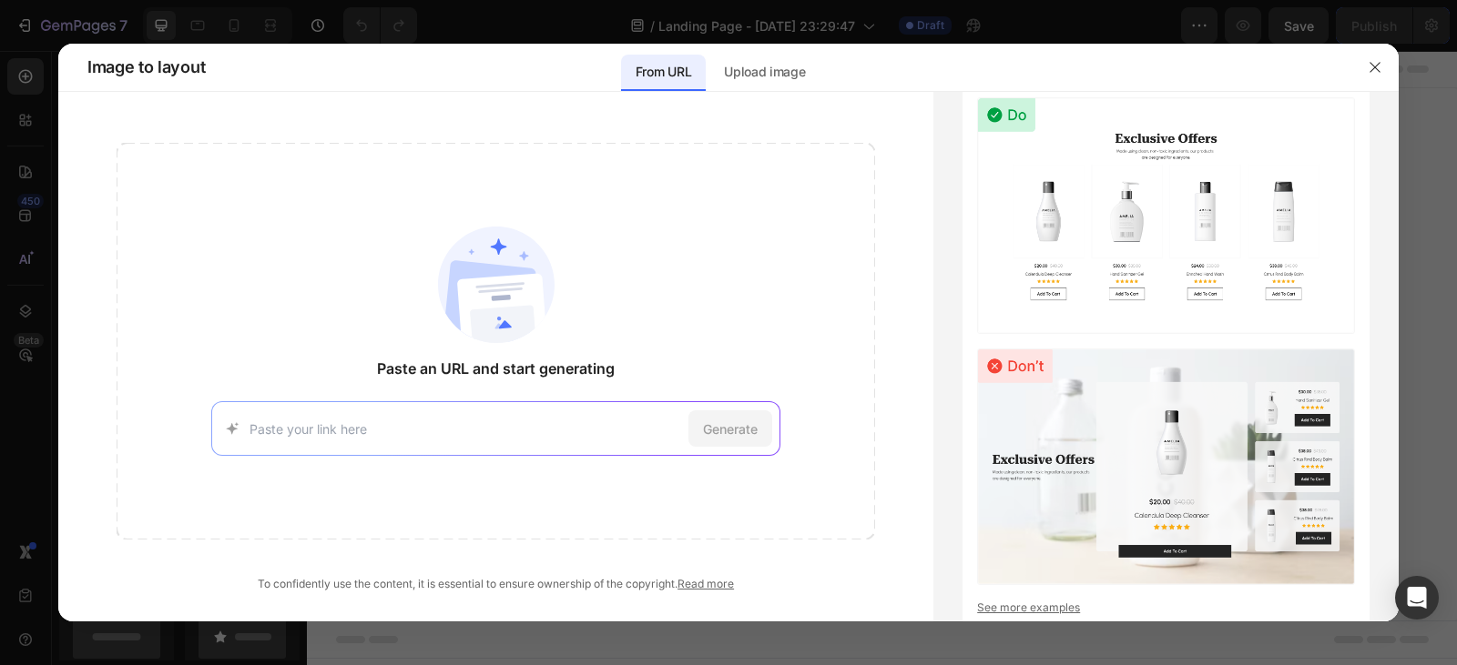
click at [500, 422] on input at bounding box center [465, 429] width 432 height 19
type input "[URL][DOMAIN_NAME]"
click at [740, 413] on div "Generate" at bounding box center [730, 429] width 84 height 36
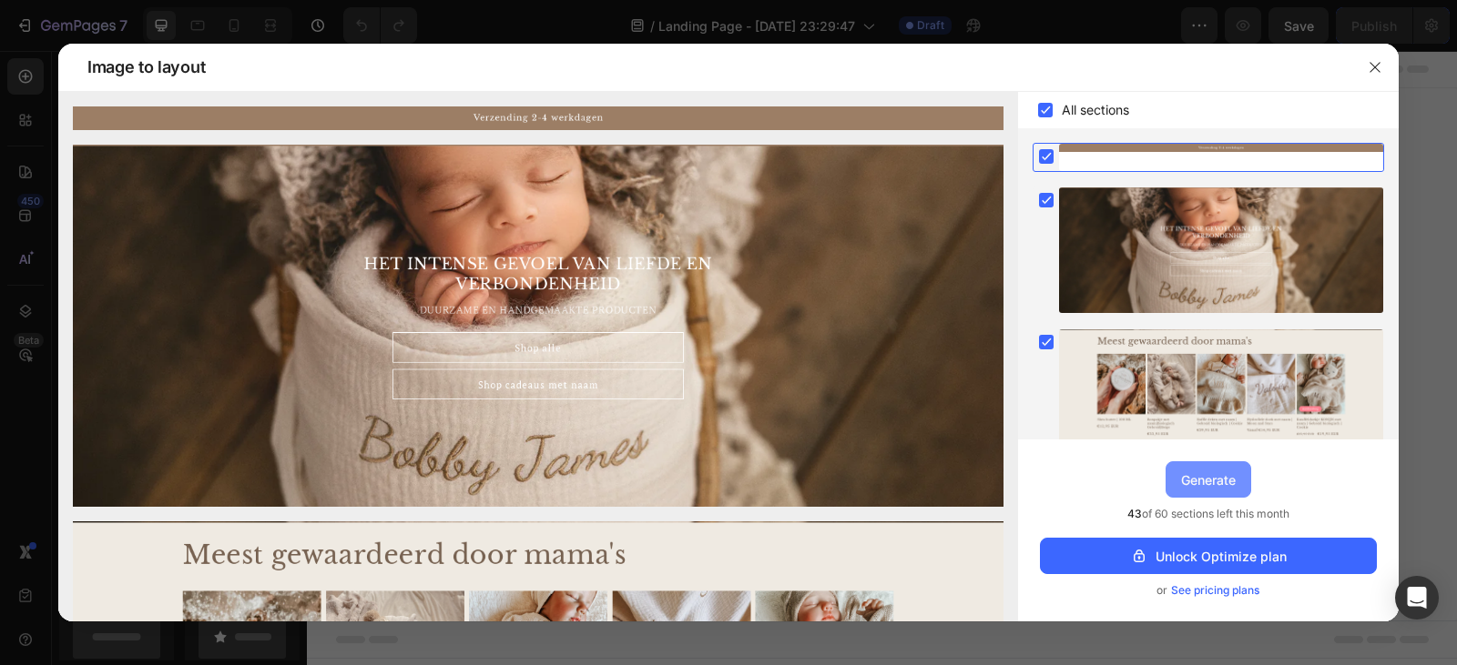
click at [1184, 478] on div "Generate" at bounding box center [1208, 480] width 55 height 19
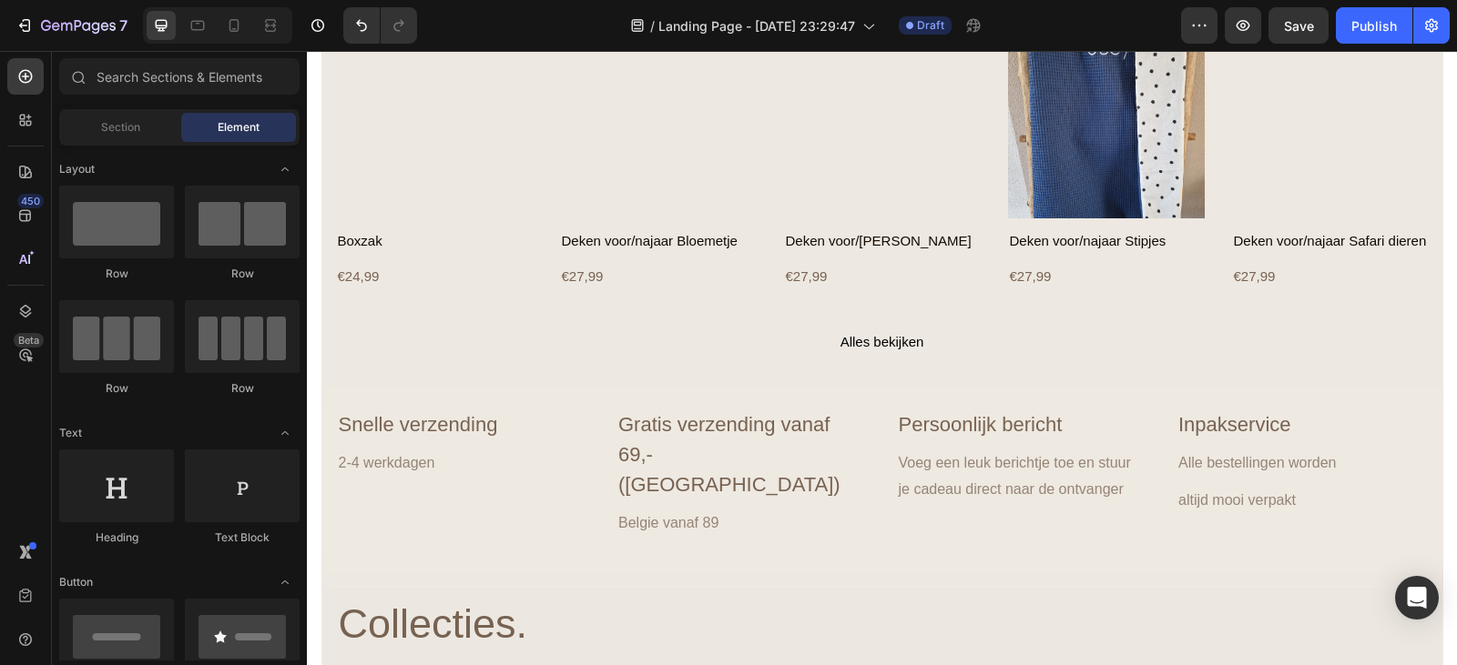
scroll to position [1001, 0]
